Goal: Information Seeking & Learning: Learn about a topic

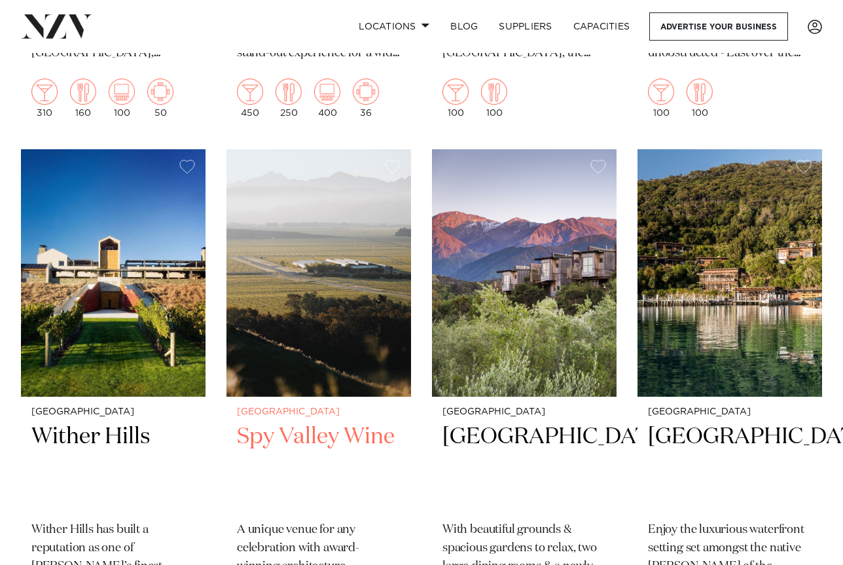
scroll to position [982, 0]
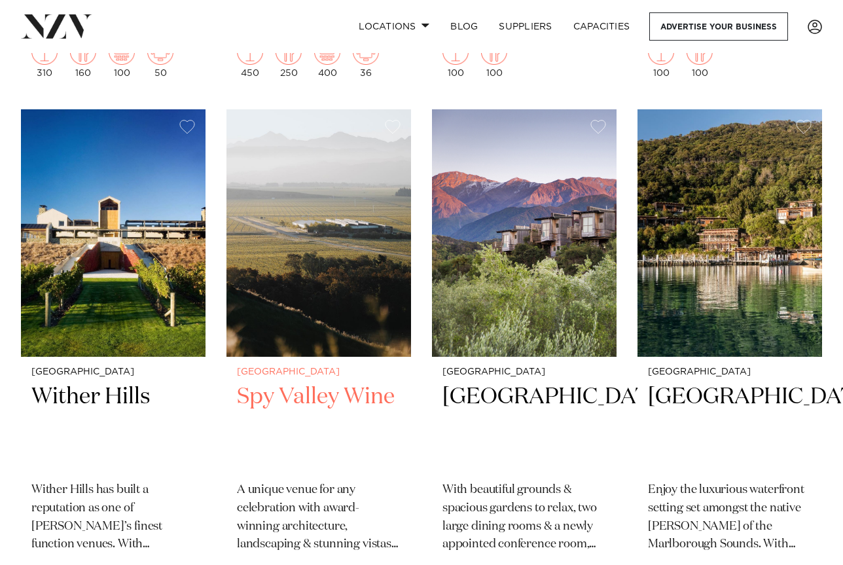
click at [310, 382] on h2 "Spy Valley Wine" at bounding box center [319, 426] width 164 height 88
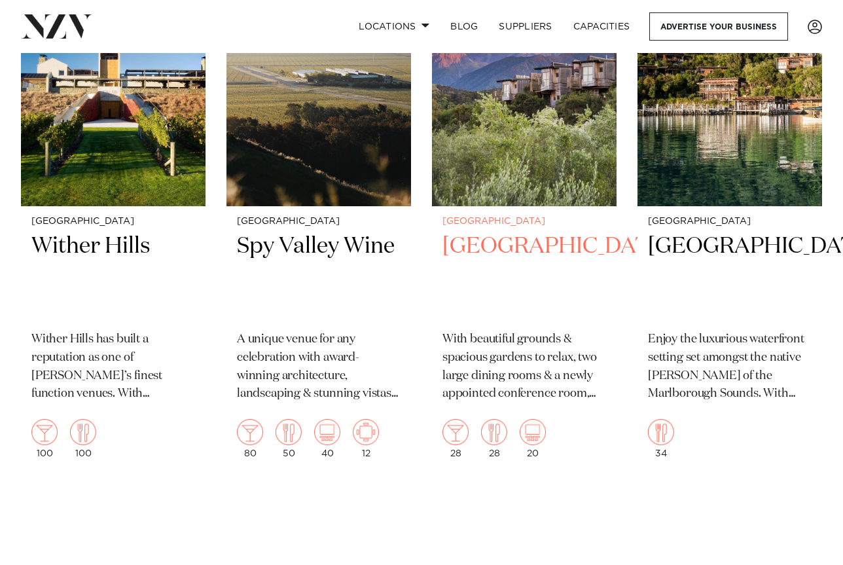
scroll to position [1113, 0]
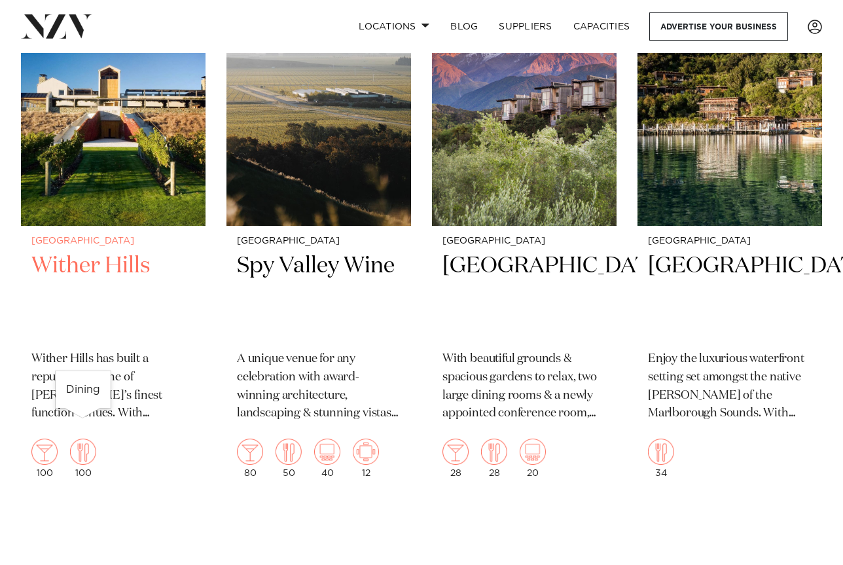
click at [82, 439] on img at bounding box center [83, 452] width 26 height 26
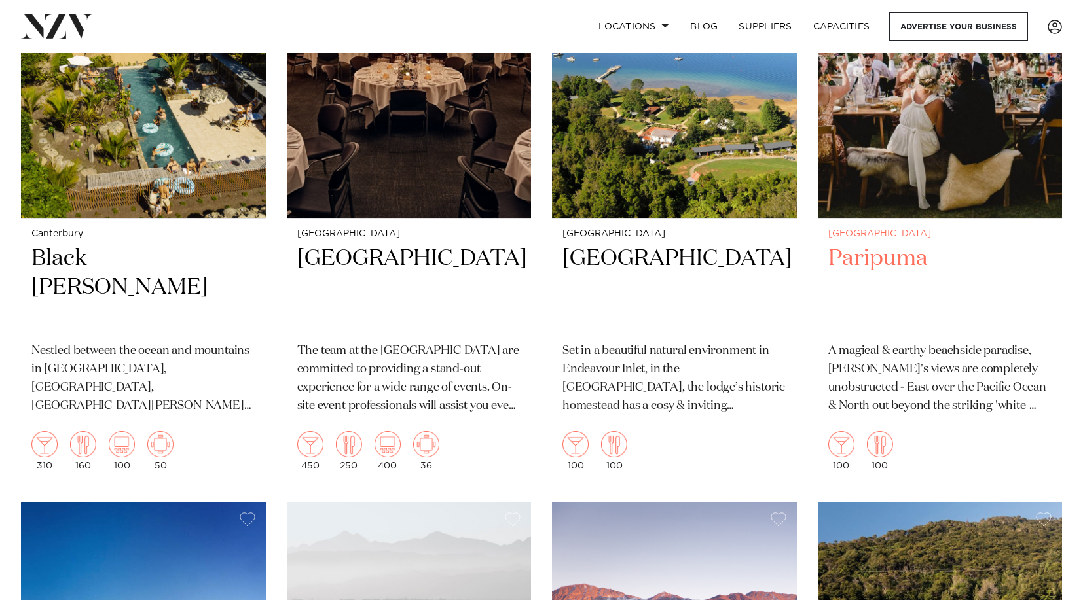
scroll to position [604, 0]
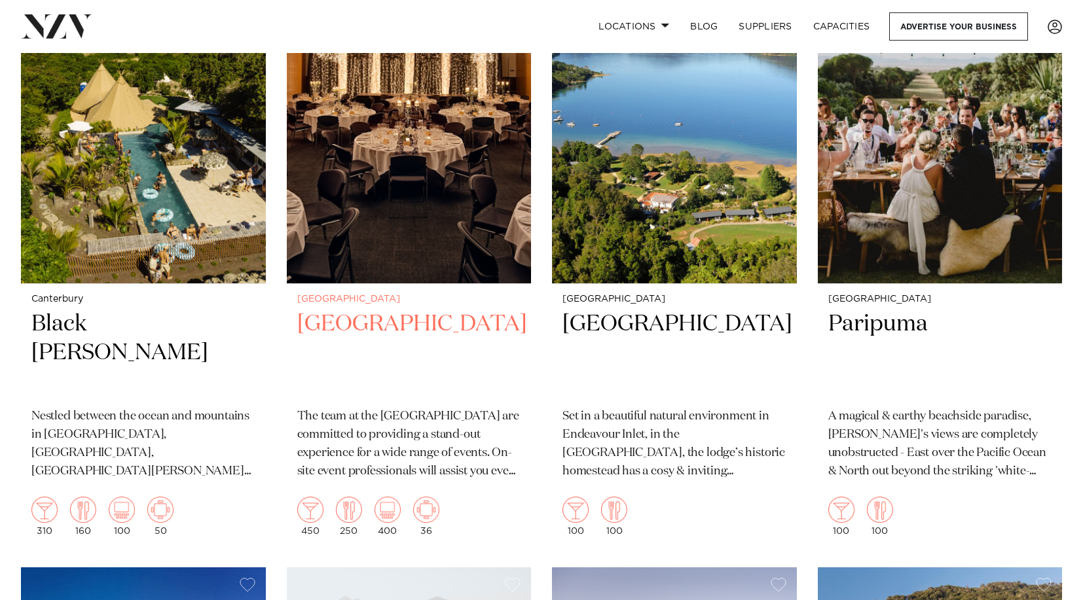
click at [371, 154] on img at bounding box center [409, 119] width 245 height 328
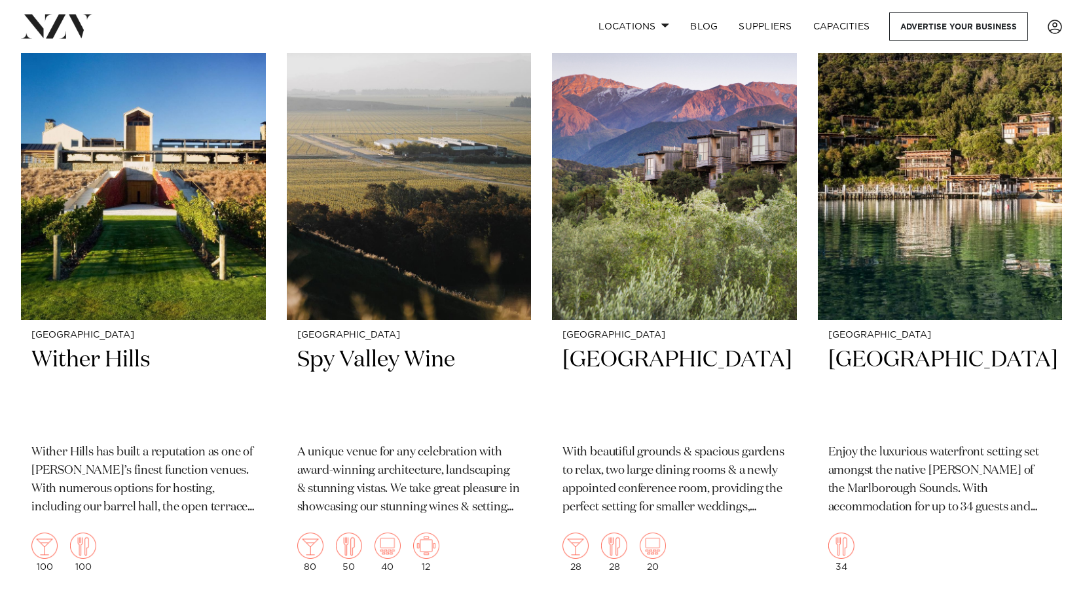
scroll to position [1128, 0]
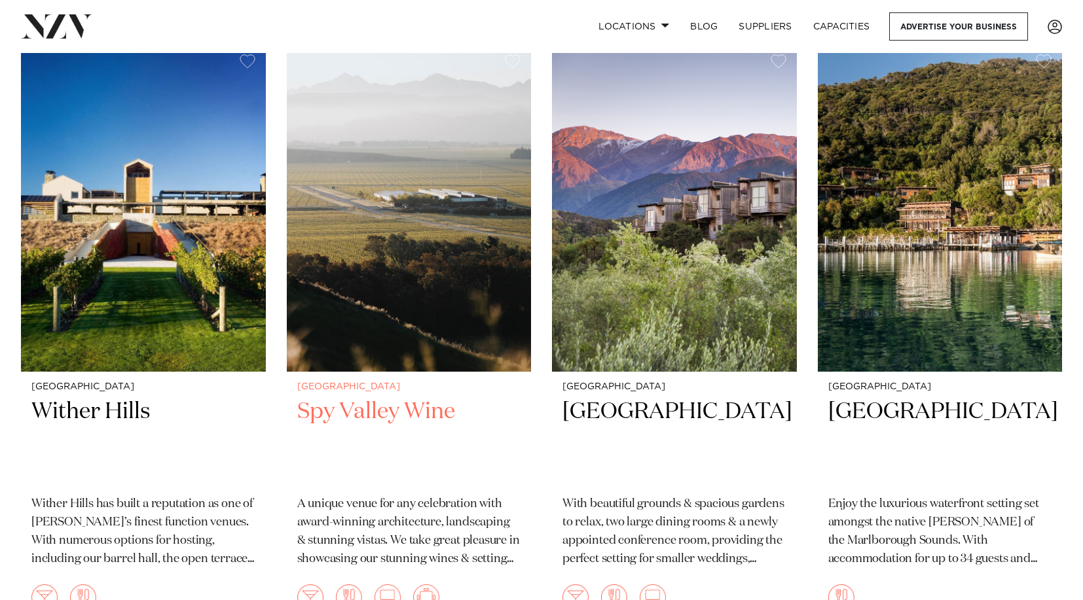
click at [448, 281] on img at bounding box center [409, 208] width 245 height 328
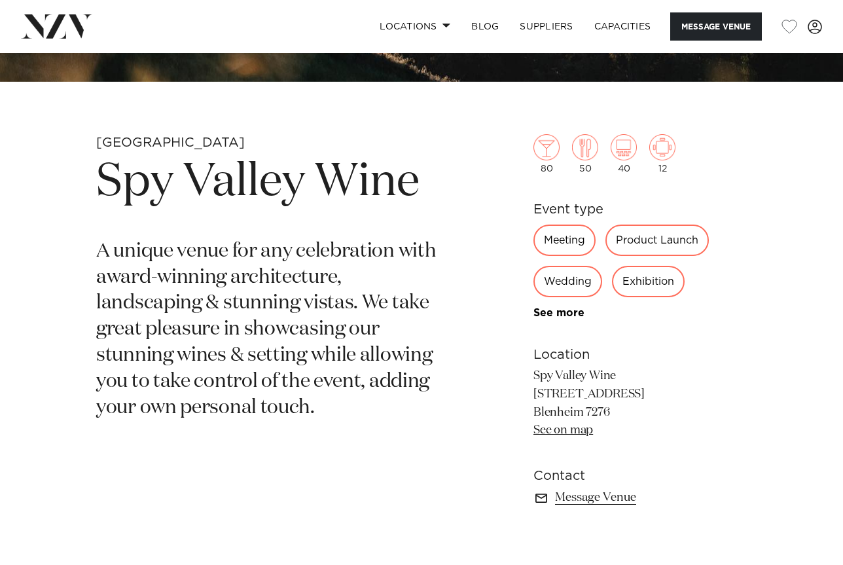
scroll to position [301, 0]
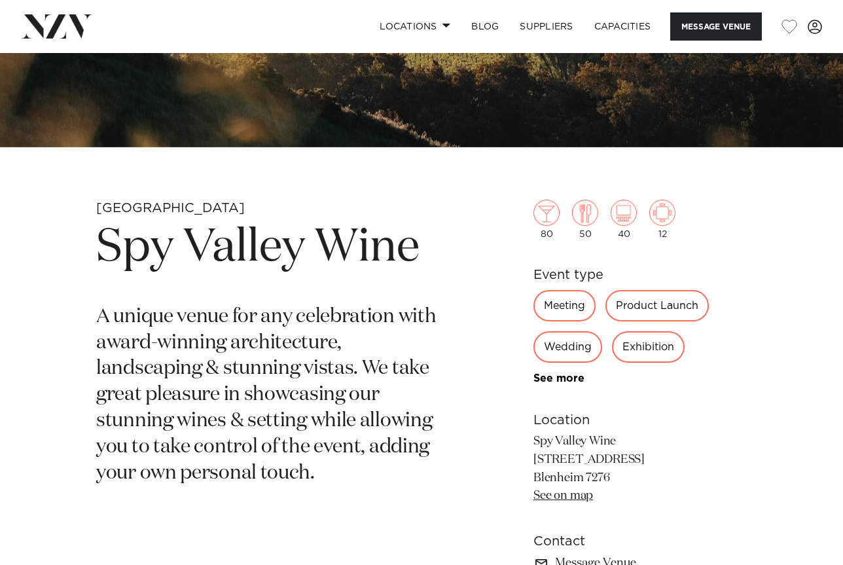
click at [568, 346] on div "Wedding" at bounding box center [567, 346] width 69 height 31
click at [563, 377] on link "See more" at bounding box center [584, 378] width 102 height 10
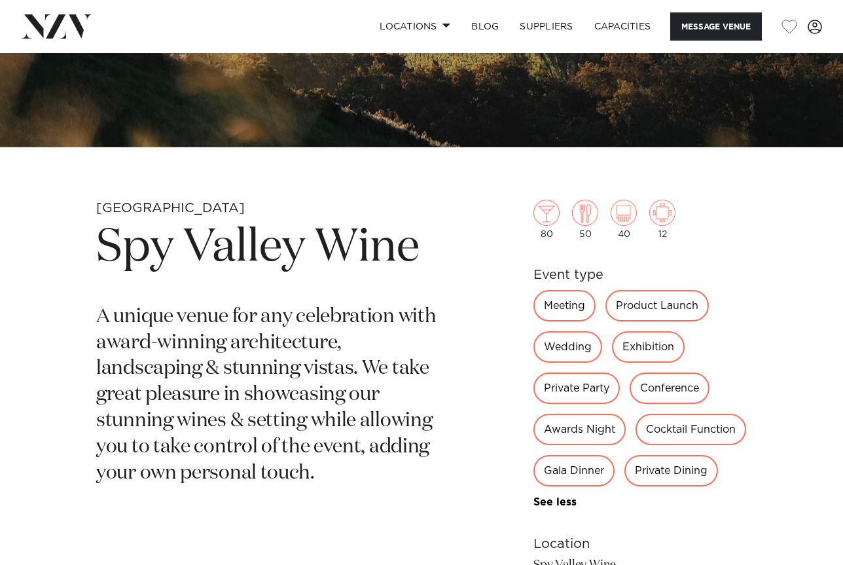
click at [666, 396] on div "Conference" at bounding box center [670, 387] width 80 height 31
click at [669, 393] on div "Conference" at bounding box center [670, 387] width 80 height 31
click at [615, 473] on div "Gala Dinner" at bounding box center [573, 470] width 81 height 31
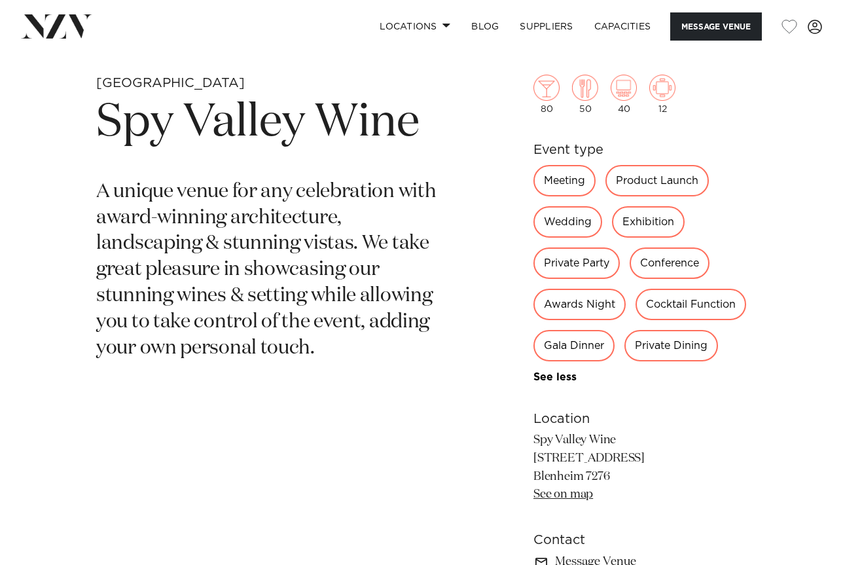
scroll to position [432, 0]
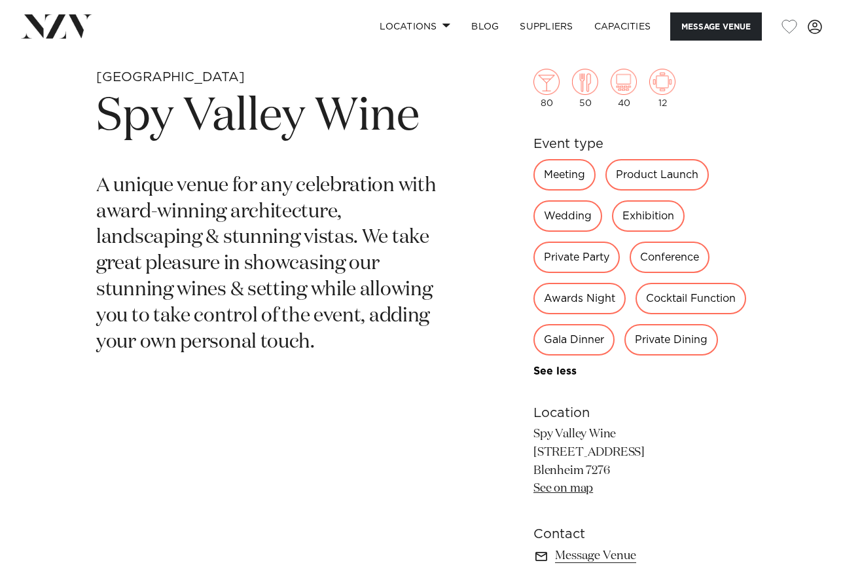
click at [615, 336] on div "Gala Dinner" at bounding box center [573, 339] width 81 height 31
click at [571, 174] on div "Meeting" at bounding box center [564, 174] width 62 height 31
click at [546, 81] on img at bounding box center [546, 82] width 26 height 26
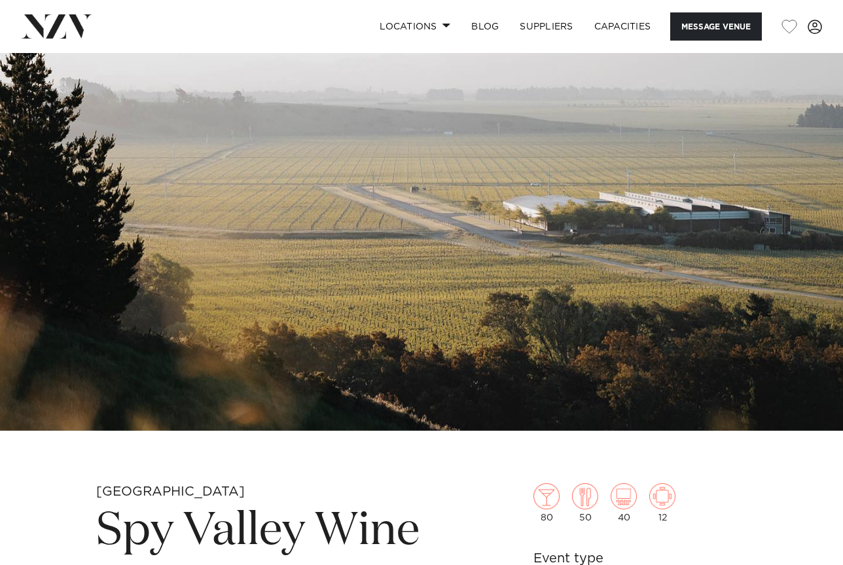
scroll to position [0, 0]
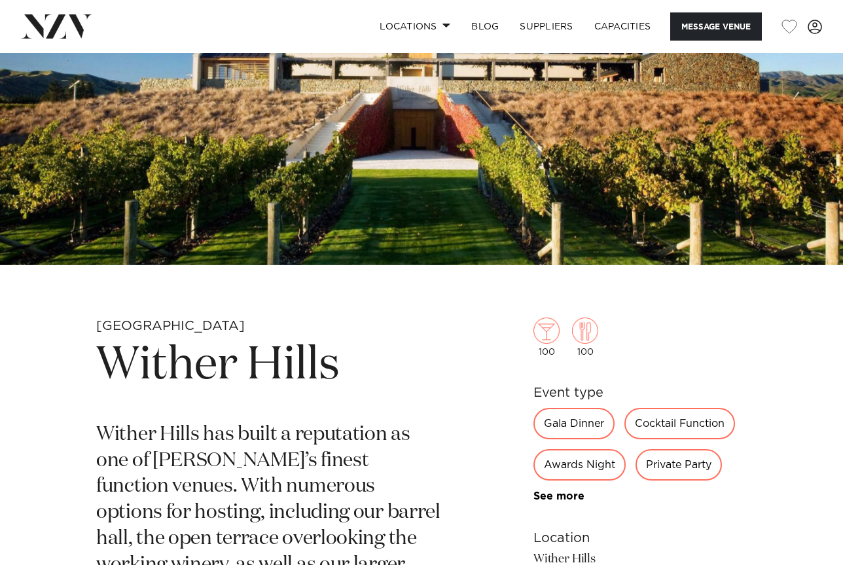
scroll to position [262, 0]
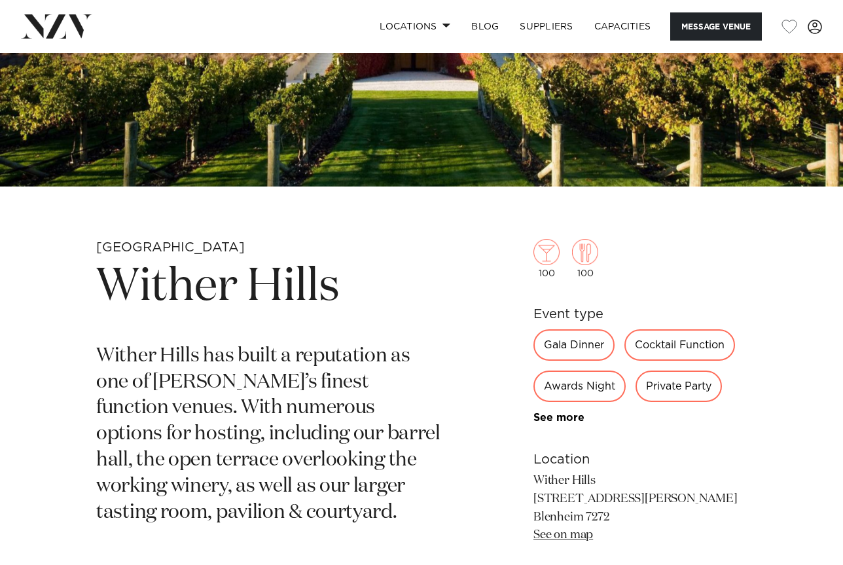
click at [564, 419] on link "See more" at bounding box center [584, 417] width 102 height 10
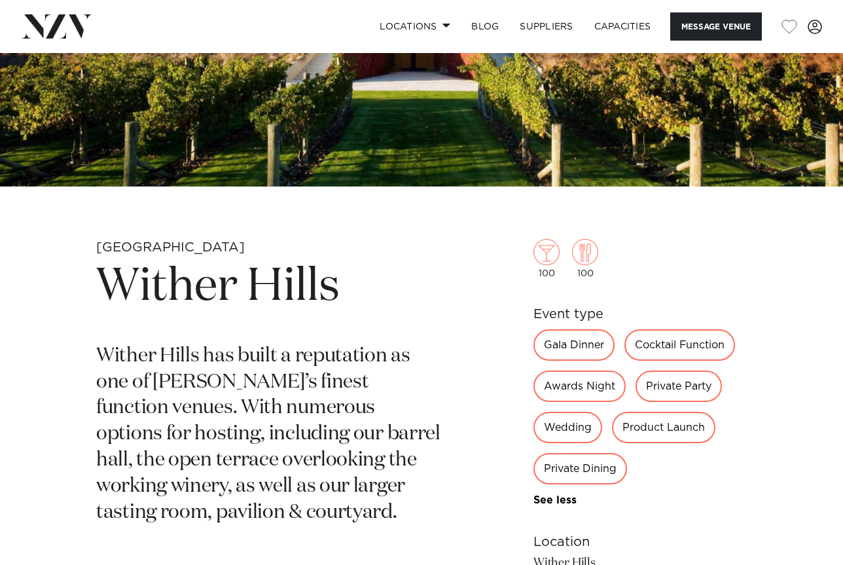
click at [577, 346] on div "Gala Dinner" at bounding box center [573, 344] width 81 height 31
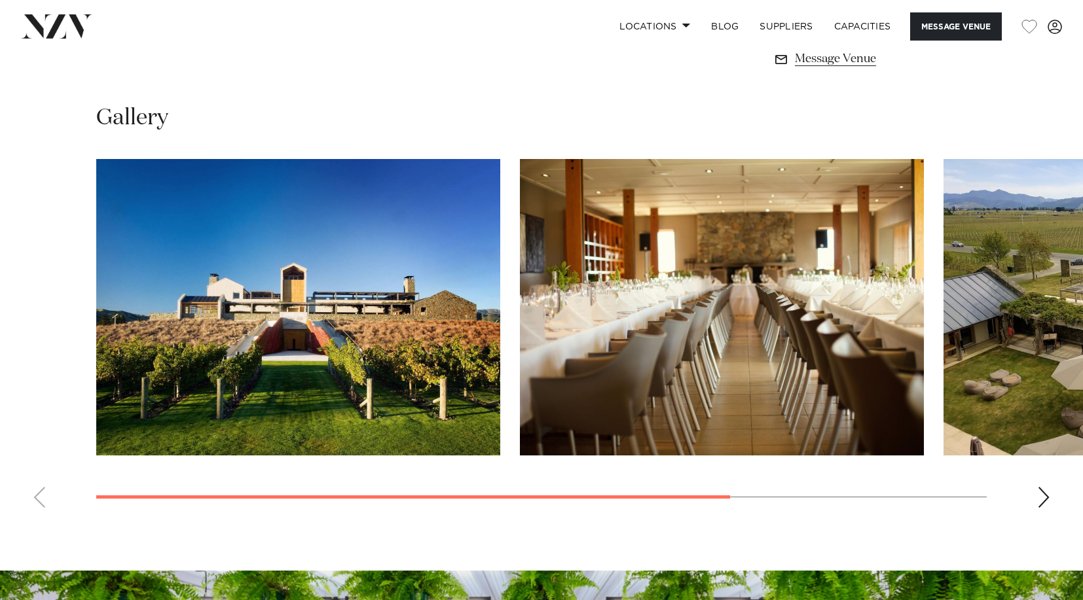
scroll to position [1028, 0]
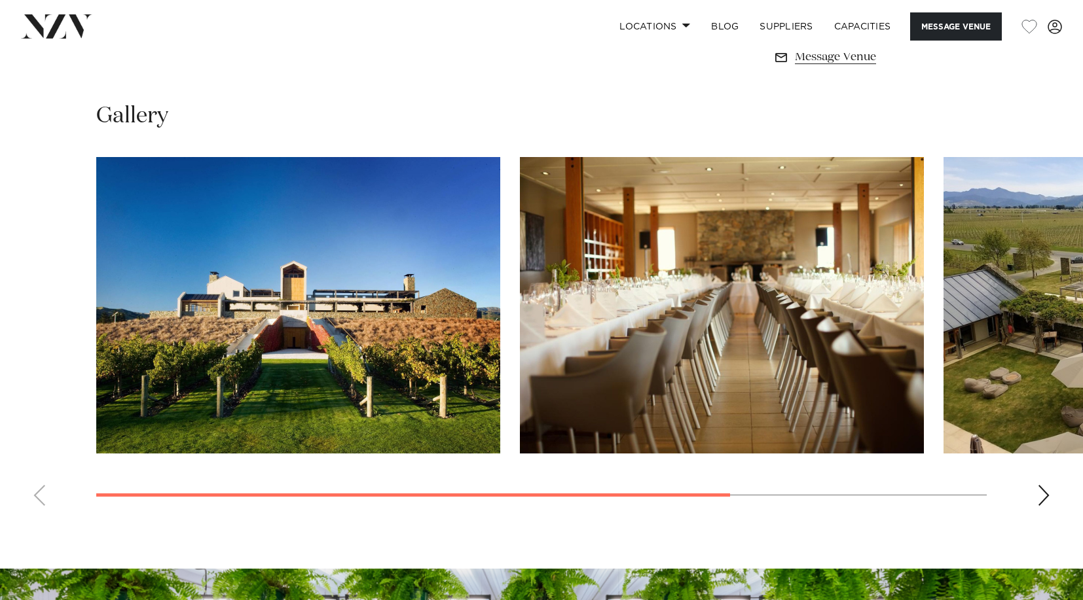
click at [842, 494] on div "Next slide" at bounding box center [1043, 495] width 13 height 21
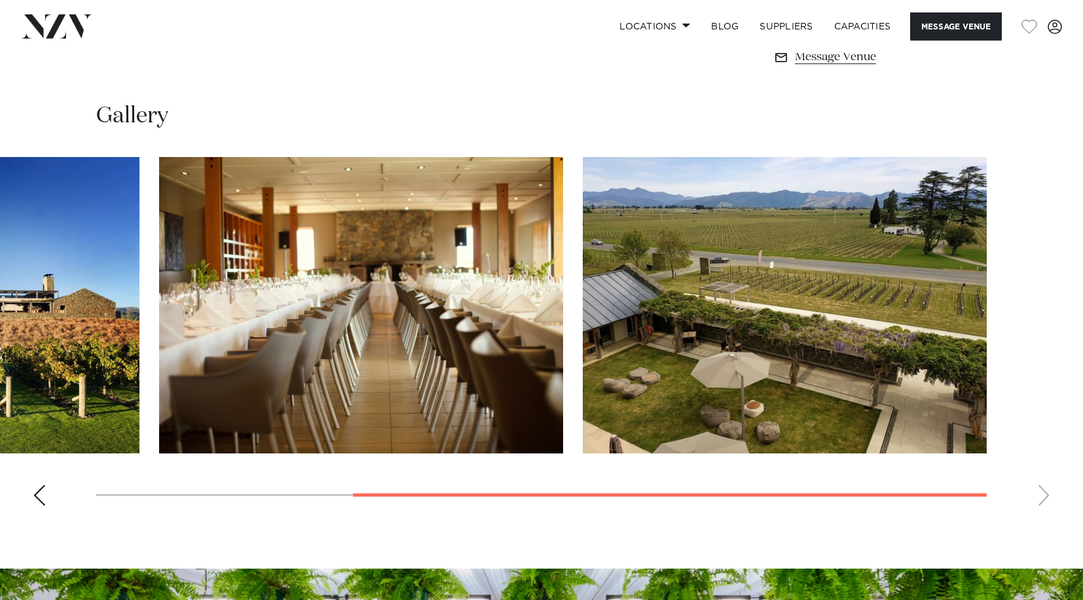
click at [308, 345] on img "2 / 3" at bounding box center [361, 305] width 404 height 296
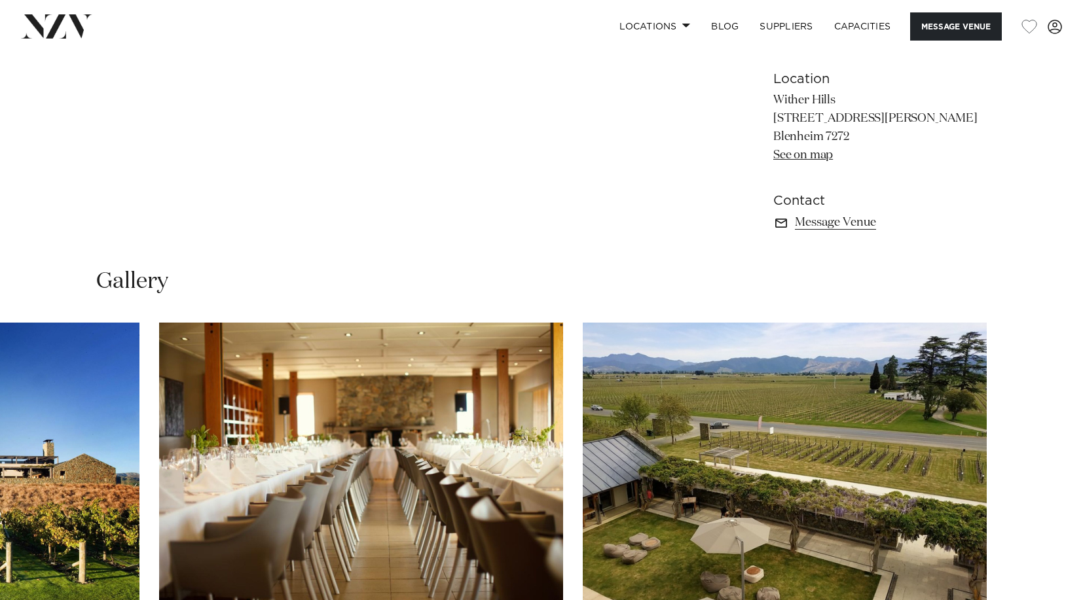
scroll to position [1028, 0]
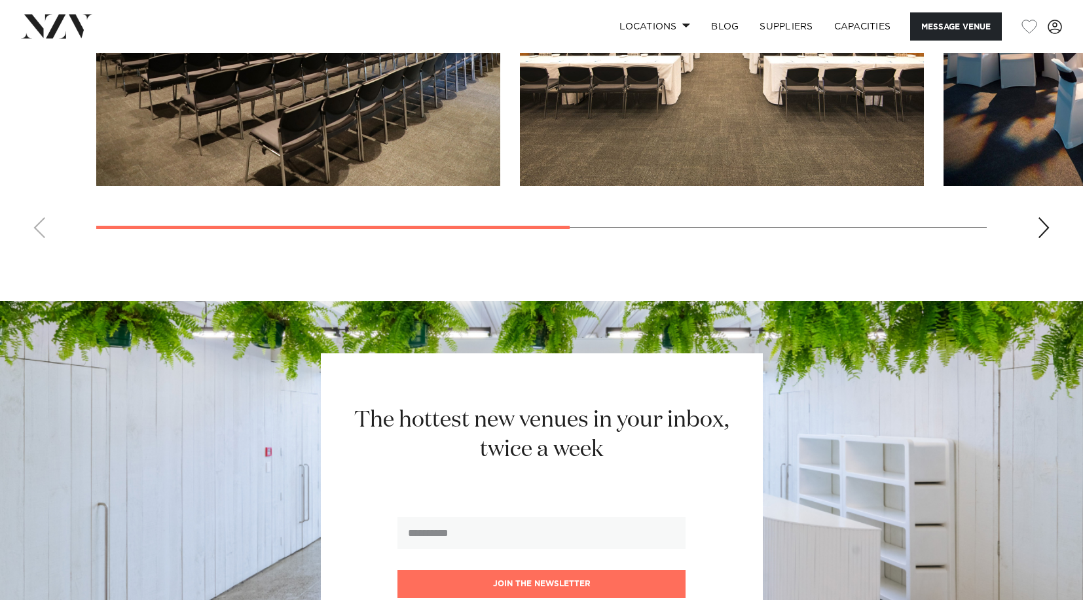
scroll to position [982, 0]
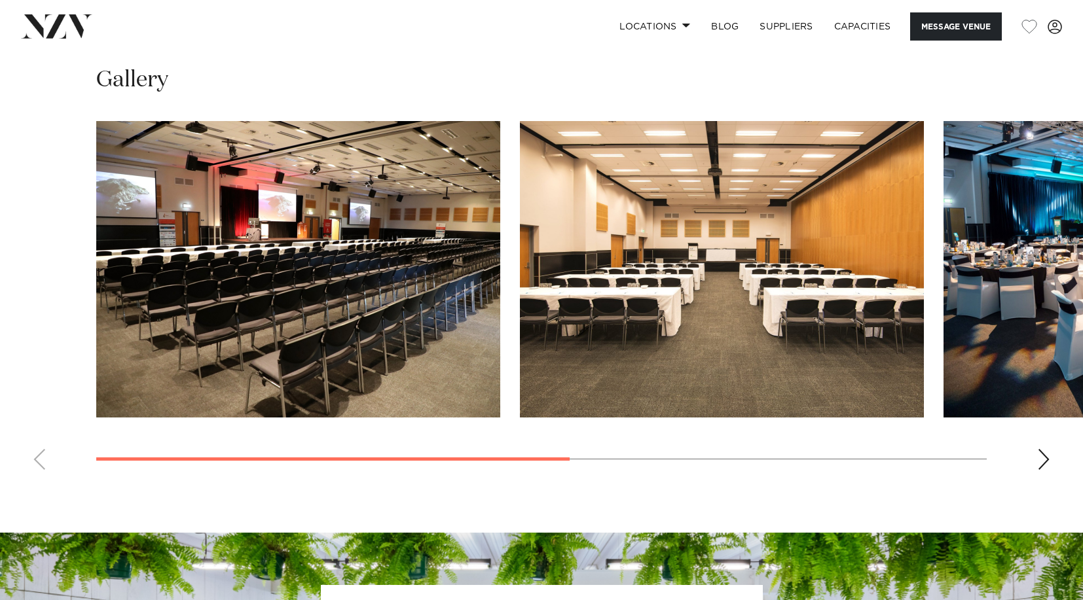
click at [1041, 457] on div "Next slide" at bounding box center [1043, 459] width 13 height 21
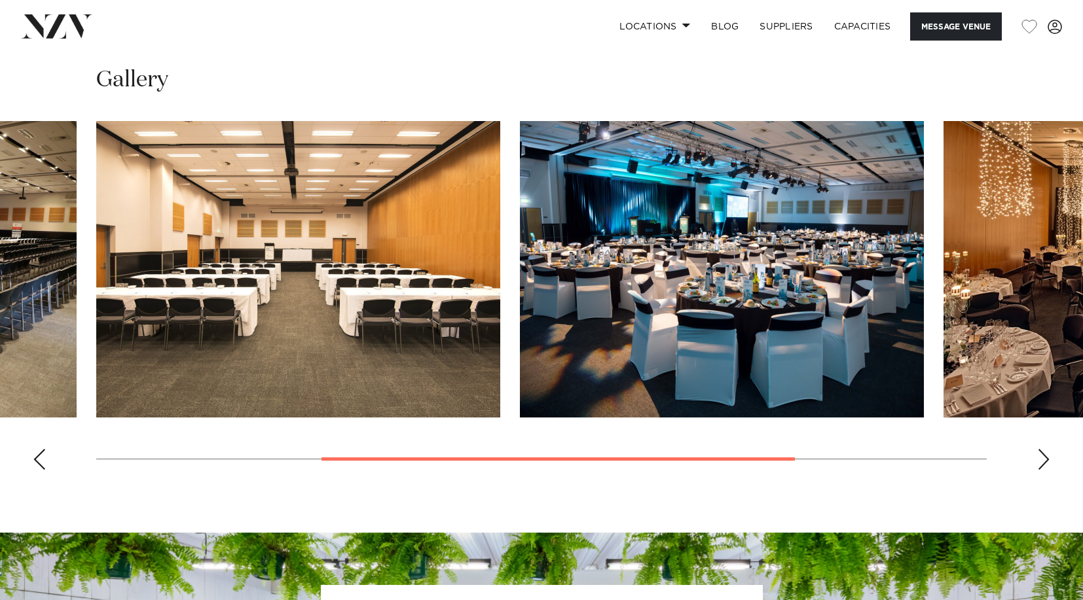
click at [1043, 460] on div "Next slide" at bounding box center [1043, 459] width 13 height 21
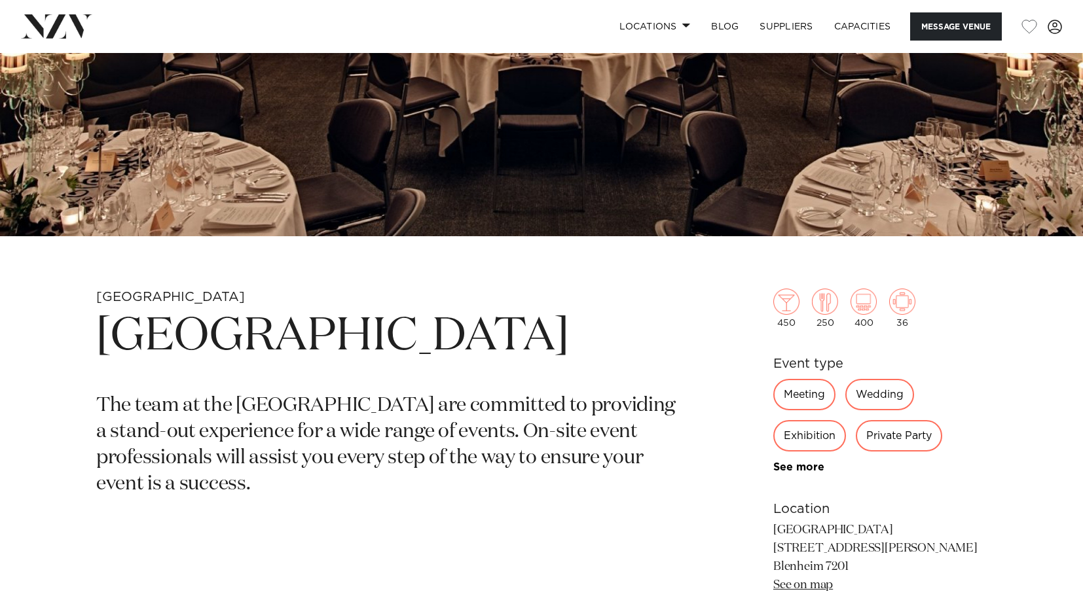
scroll to position [327, 0]
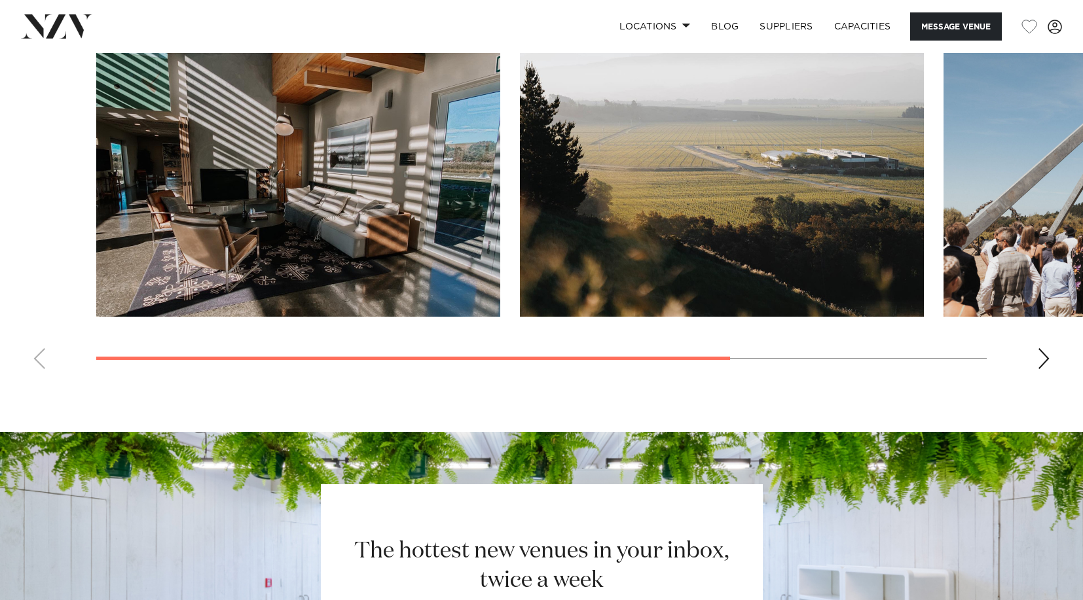
scroll to position [1113, 0]
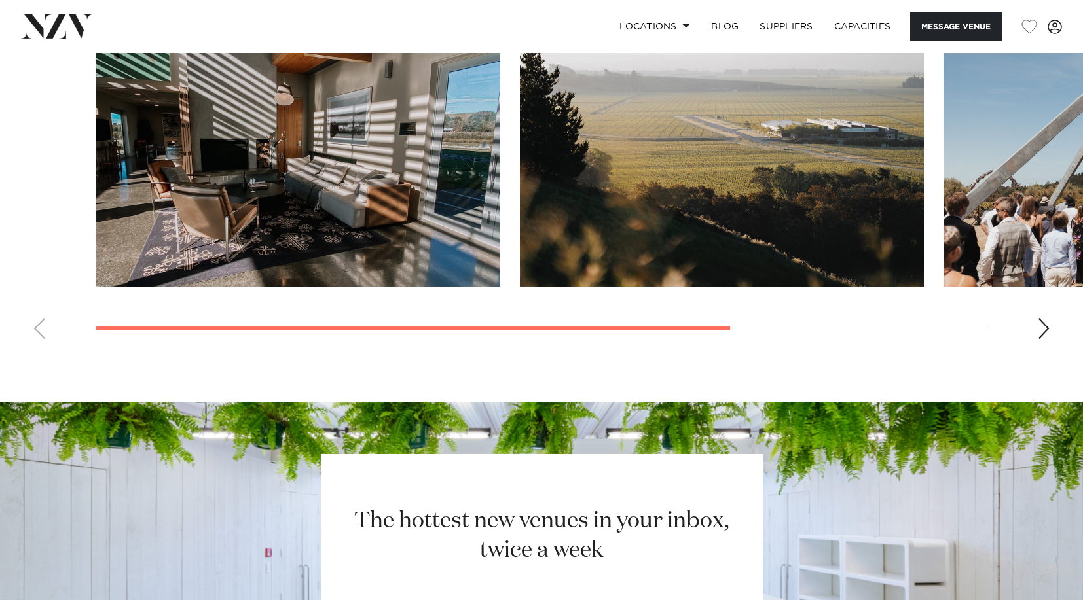
click at [1042, 329] on div "Next slide" at bounding box center [1043, 328] width 13 height 21
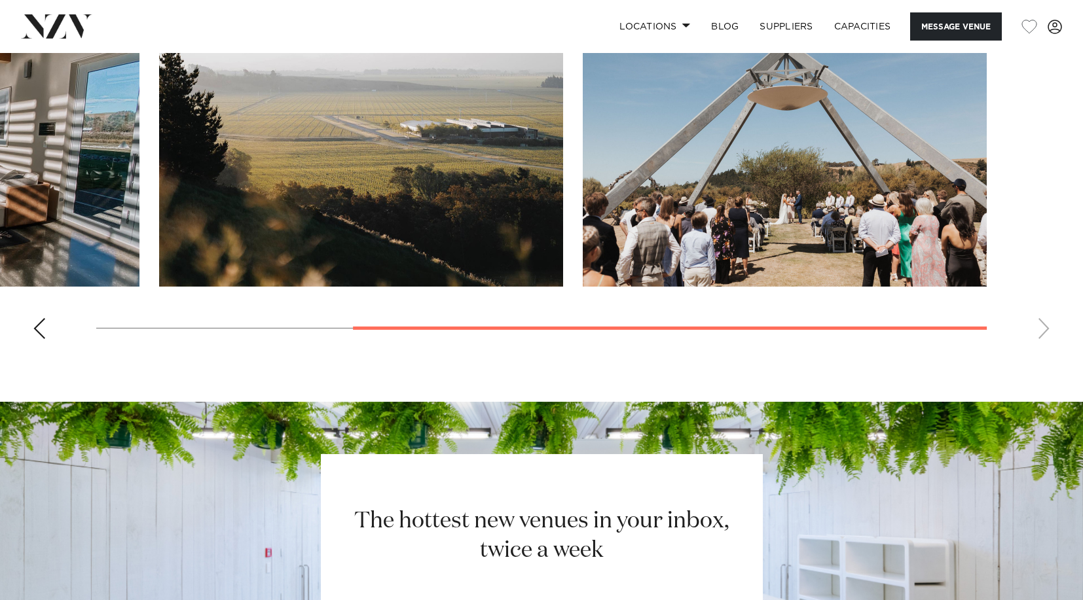
click at [45, 323] on div "Previous slide" at bounding box center [39, 328] width 13 height 21
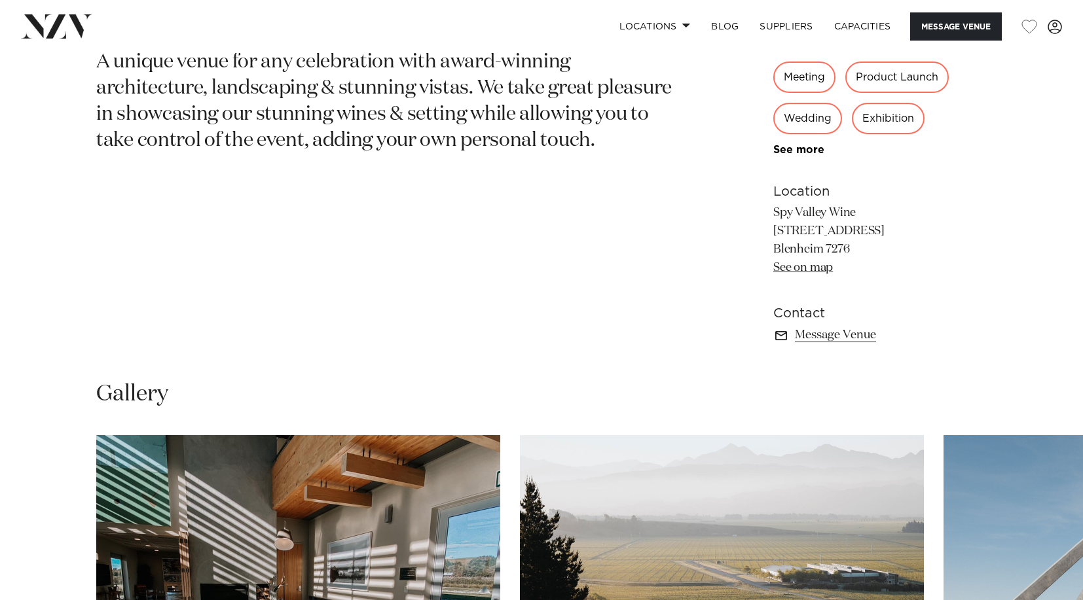
scroll to position [916, 0]
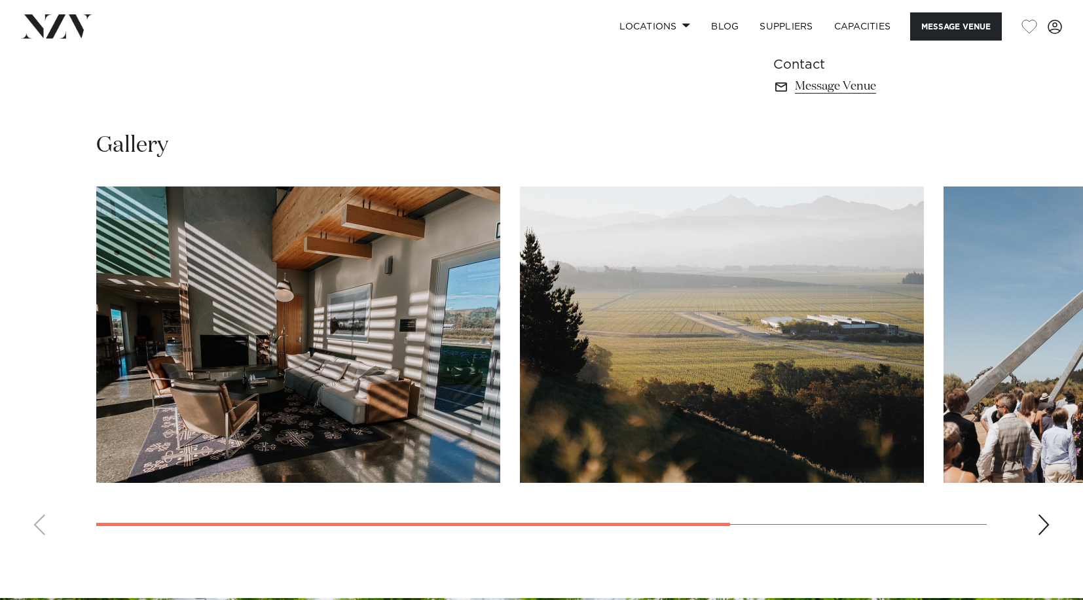
click at [1040, 524] on div "Next slide" at bounding box center [1043, 524] width 13 height 21
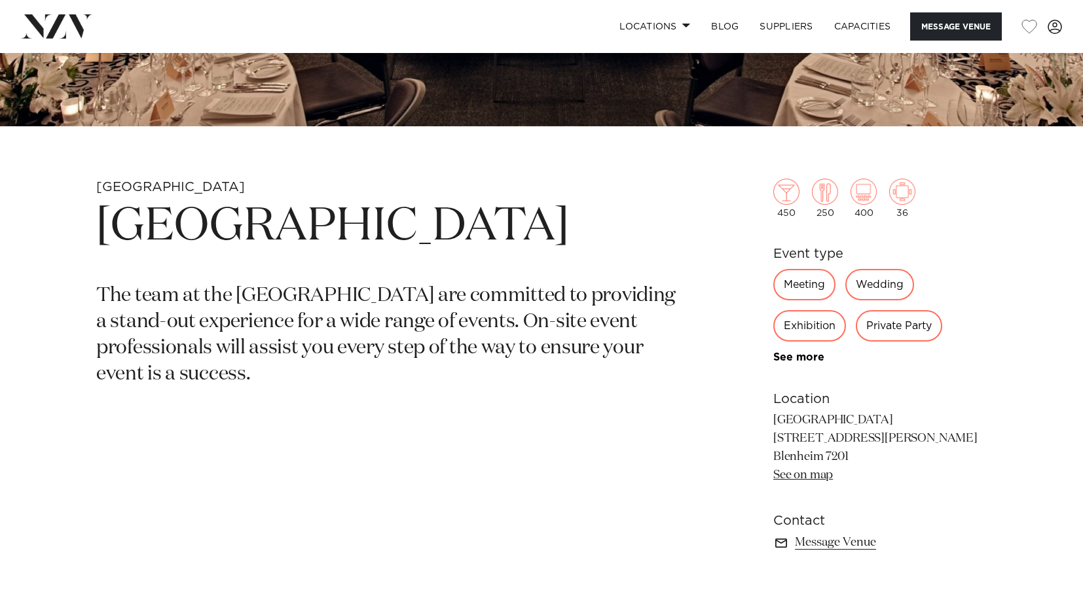
scroll to position [458, 0]
